Goal: Task Accomplishment & Management: Manage account settings

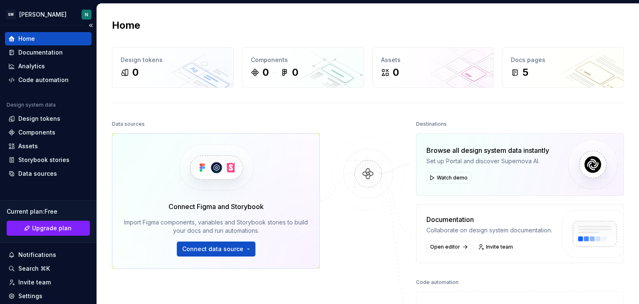
scroll to position [42, 0]
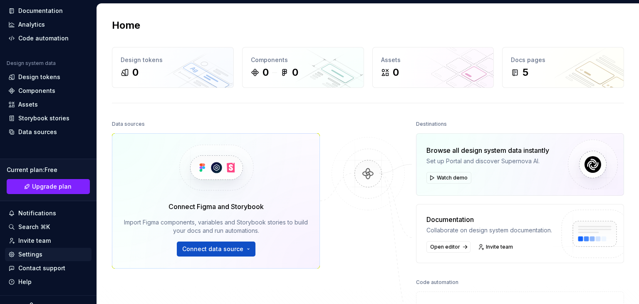
click at [35, 252] on div "Settings" at bounding box center [30, 254] width 24 height 8
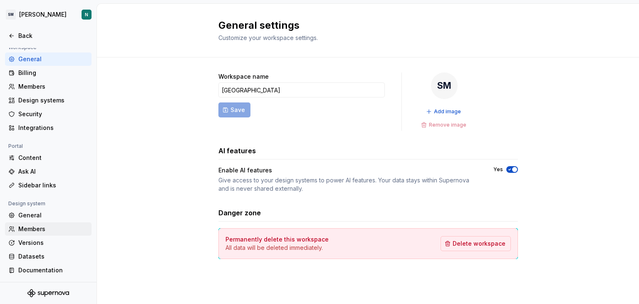
scroll to position [21, 0]
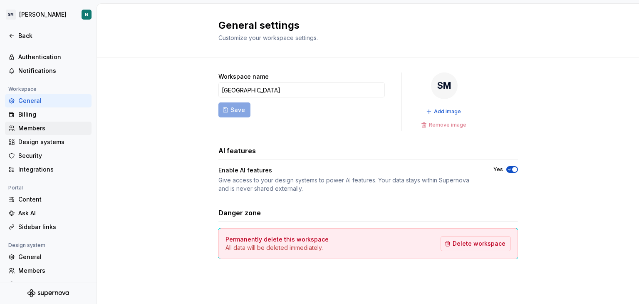
click at [57, 127] on div "Members" at bounding box center [53, 128] width 70 height 8
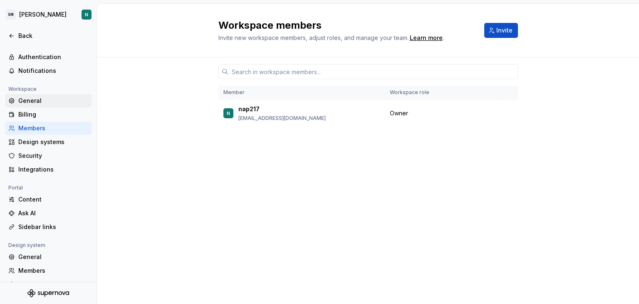
click at [42, 102] on div "General" at bounding box center [53, 100] width 70 height 8
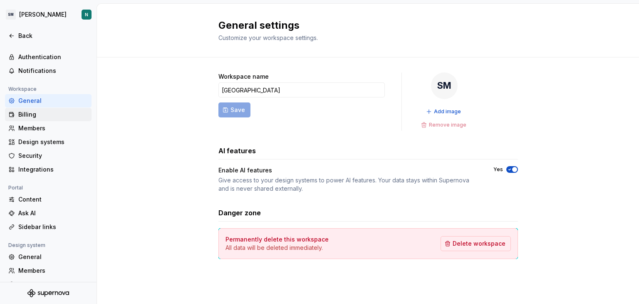
click at [34, 118] on div "Billing" at bounding box center [53, 114] width 70 height 8
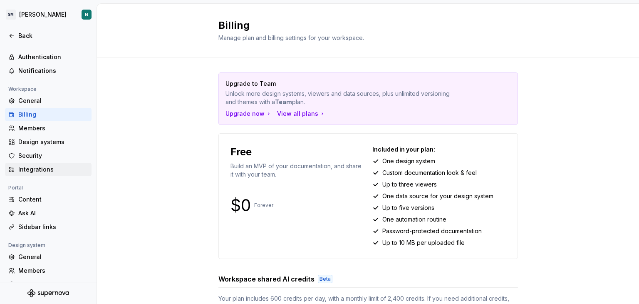
click at [43, 170] on div "Integrations" at bounding box center [53, 169] width 70 height 8
